Goal: Find specific page/section: Find specific page/section

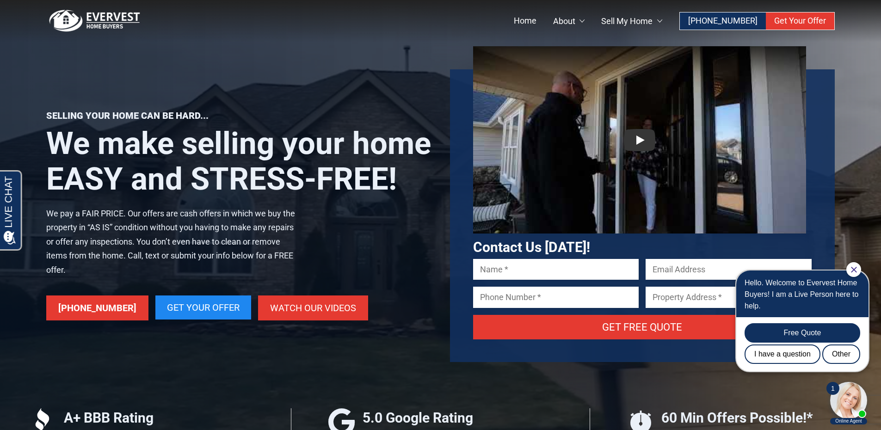
click at [339, 207] on div "Selling your home can be hard... We make selling your home EASY and STRESS-FREE…" at bounding box center [238, 216] width 385 height 210
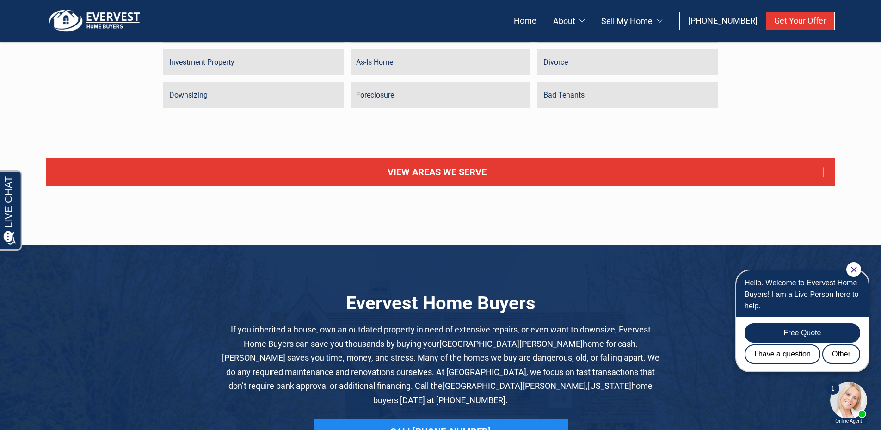
scroll to position [2025, 0]
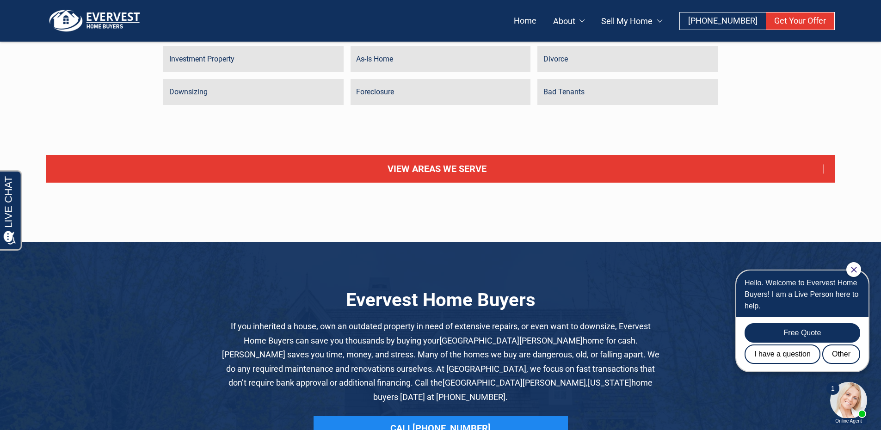
click at [363, 155] on link "View Areas We Serve" at bounding box center [440, 169] width 789 height 28
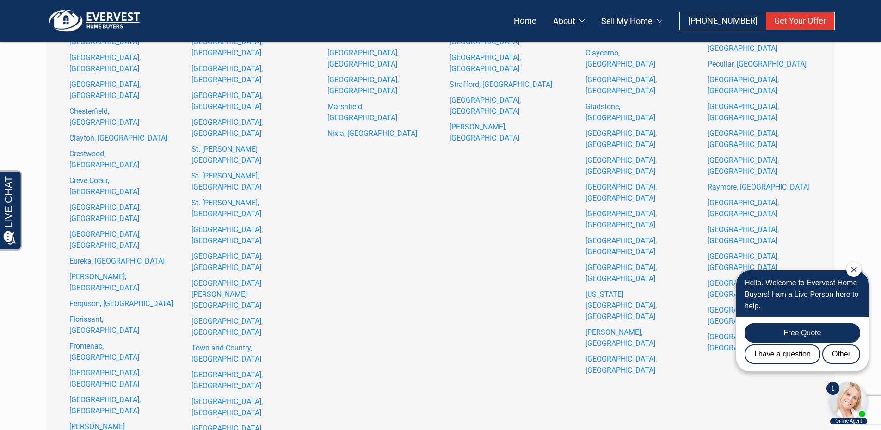
scroll to position [2389, 0]
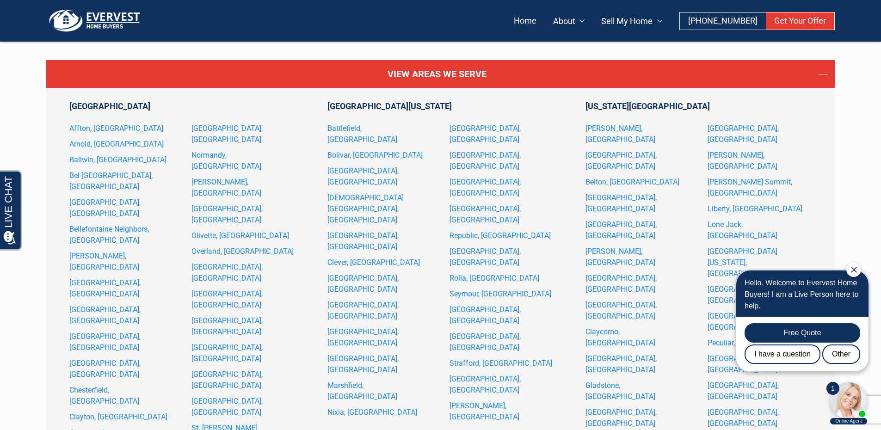
scroll to position [2119, 0]
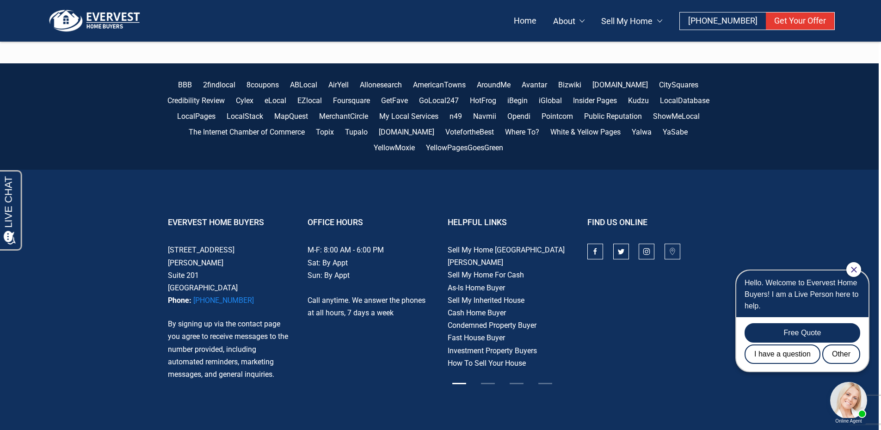
scroll to position [2866, 3]
click at [148, 222] on div "BBB 2findlocal 8coupons ABLocal AirYell Allonesearch AmericanTowns AroundMe Ava…" at bounding box center [437, 253] width 881 height 380
